Goal: Task Accomplishment & Management: Manage account settings

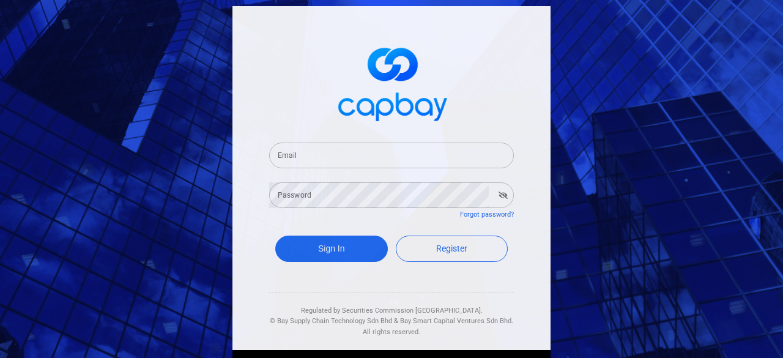
click at [348, 161] on input "Email" at bounding box center [391, 155] width 245 height 26
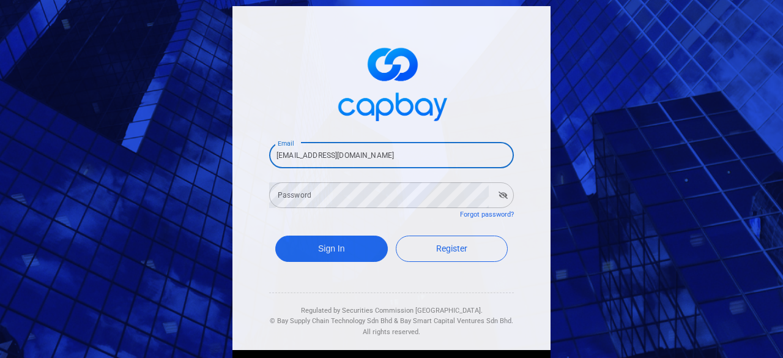
type input "[EMAIL_ADDRESS][DOMAIN_NAME]"
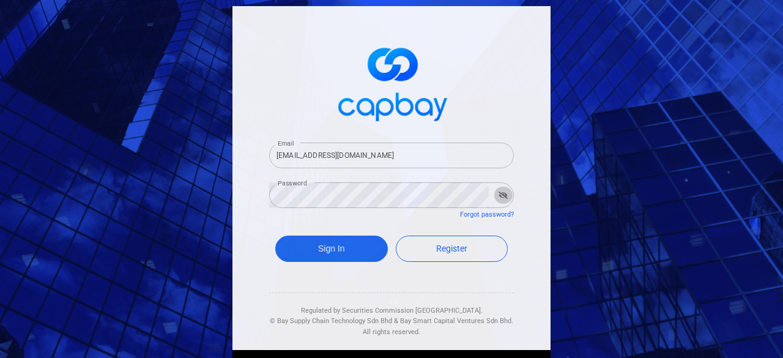
click at [501, 199] on button "button" at bounding box center [502, 194] width 19 height 17
click at [367, 246] on button "Sign In" at bounding box center [331, 248] width 112 height 26
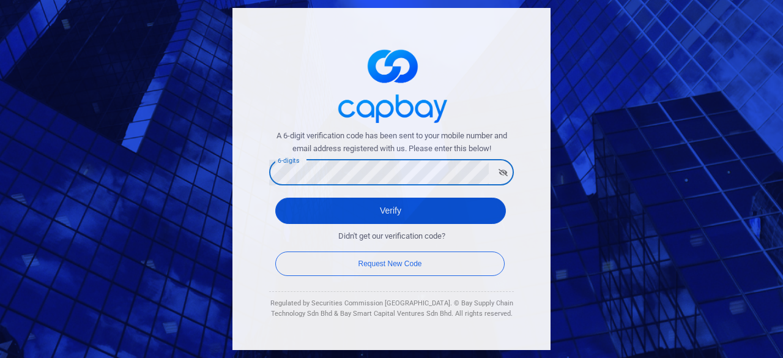
click at [400, 204] on button "Verify" at bounding box center [390, 210] width 230 height 26
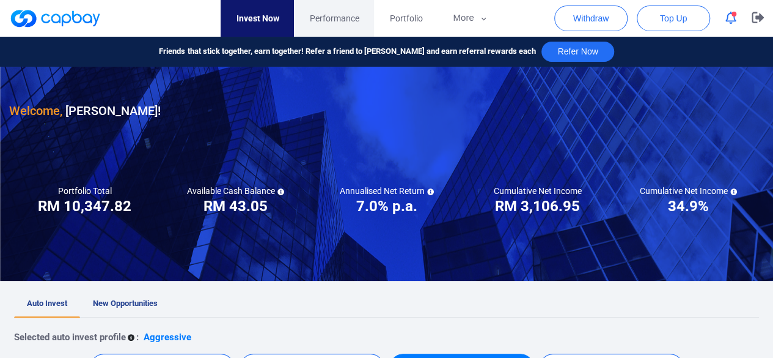
click at [333, 25] on link "Performance" at bounding box center [334, 18] width 80 height 37
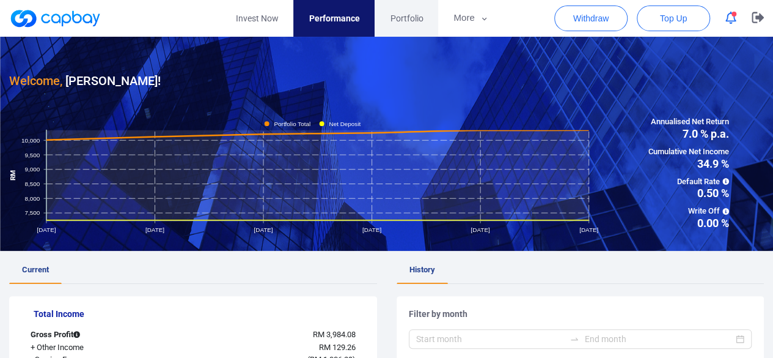
click at [402, 20] on span "Portfolio" at bounding box center [406, 18] width 33 height 13
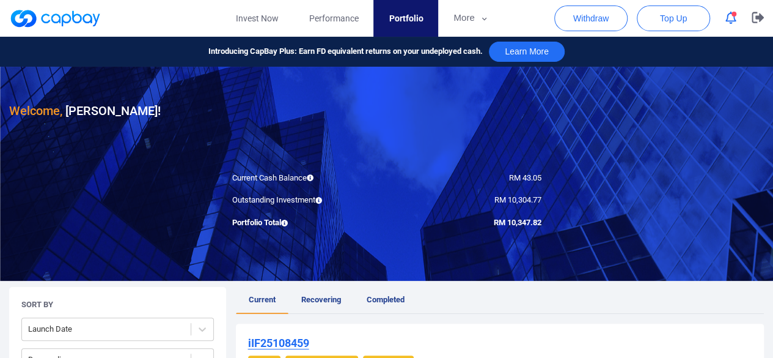
scroll to position [183, 0]
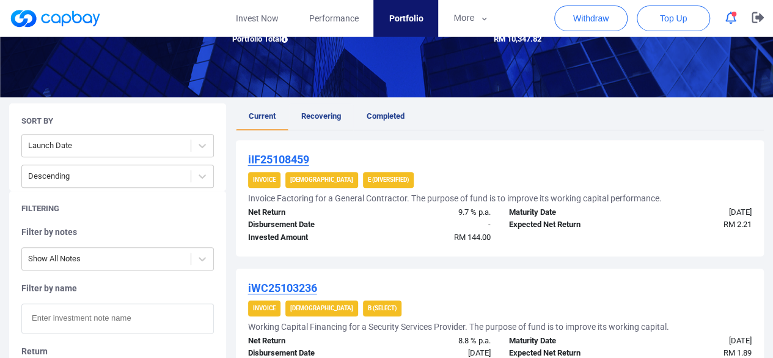
click at [308, 119] on span "Recovering" at bounding box center [321, 115] width 40 height 9
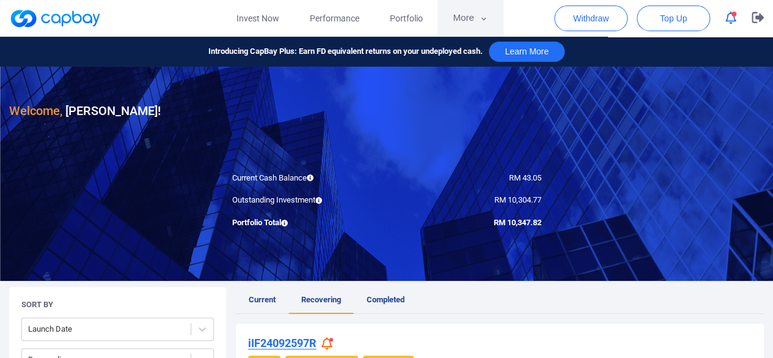
click at [483, 13] on icon "button" at bounding box center [483, 18] width 9 height 11
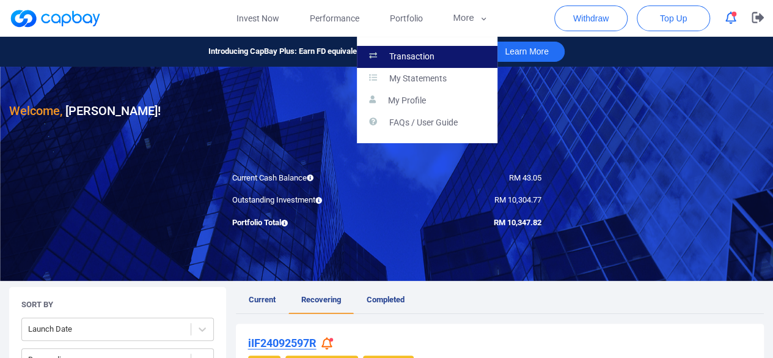
click at [454, 58] on link "Transaction" at bounding box center [427, 57] width 141 height 22
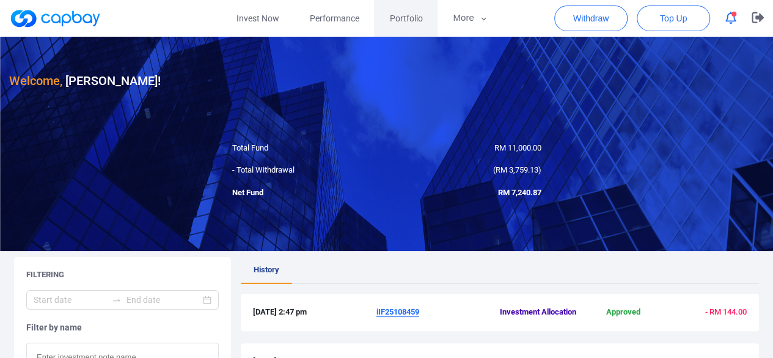
click at [420, 17] on span "Portfolio" at bounding box center [405, 18] width 33 height 13
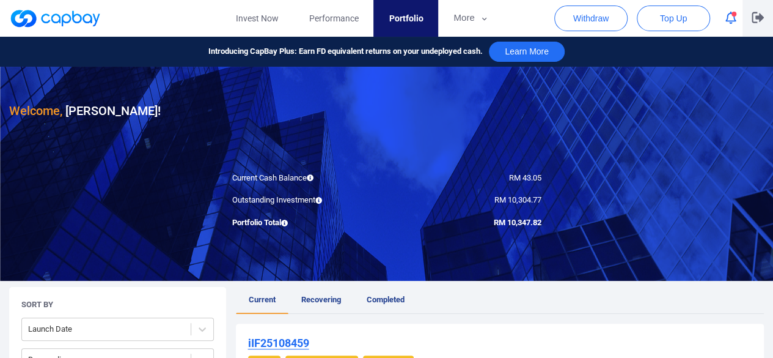
click at [759, 16] on icon "button" at bounding box center [758, 17] width 12 height 11
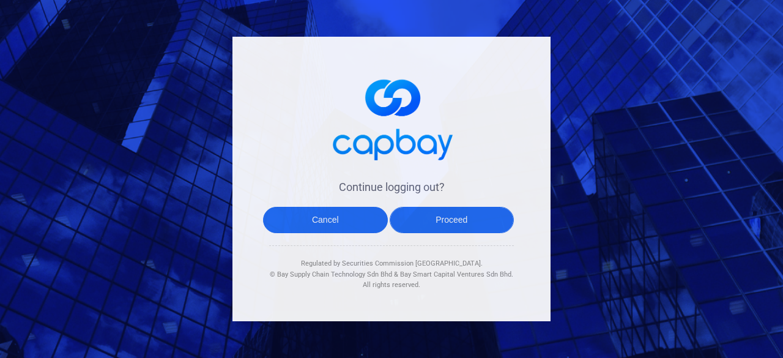
click at [490, 219] on button "Proceed" at bounding box center [451, 220] width 125 height 26
